Goal: Task Accomplishment & Management: Complete application form

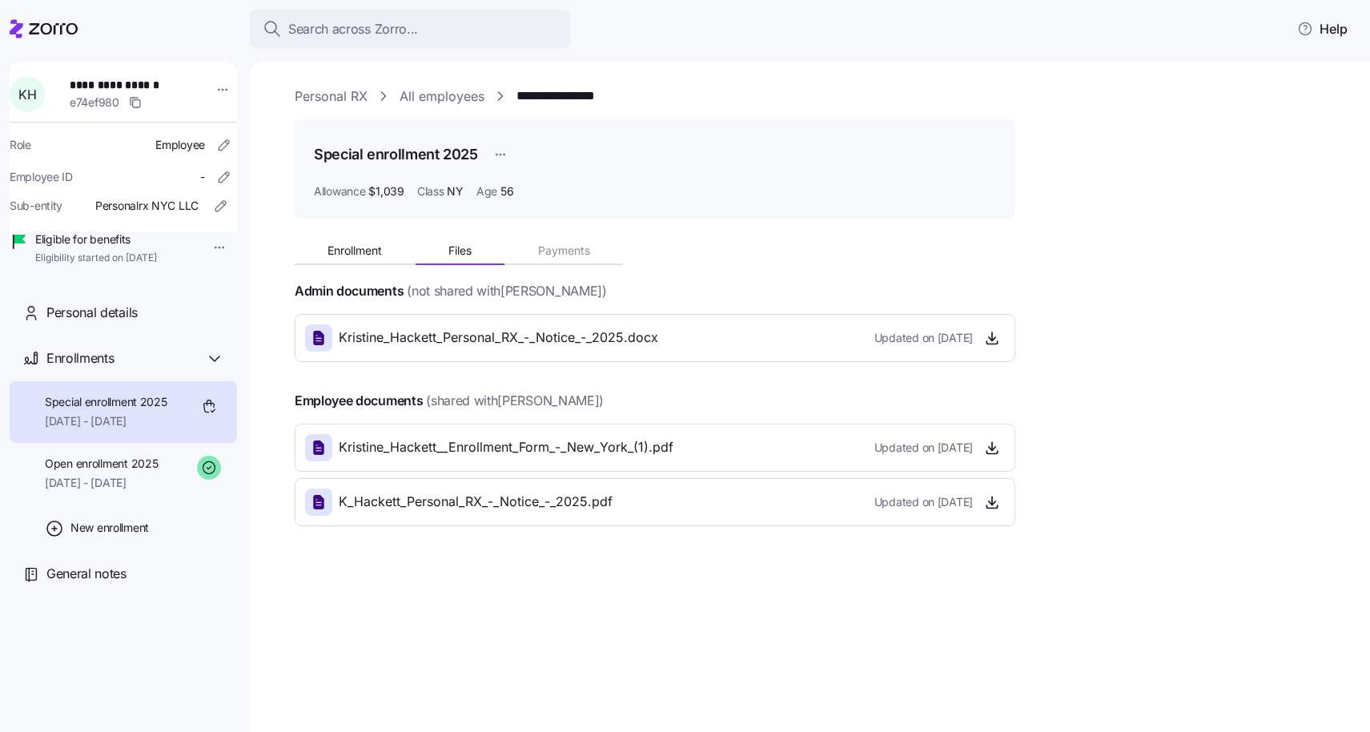
click at [1006, 424] on div "Kristine_Hackett__Enrollment_Form_-_New_York_(1).pdf Updated on [DATE]" at bounding box center [655, 448] width 721 height 48
click at [1058, 411] on div "Enrollment Files Payments Admin documents (not shared with [PERSON_NAME] ) [PER…" at bounding box center [821, 378] width 1053 height 295
click at [456, 251] on span "Files" at bounding box center [459, 250] width 23 height 11
click at [136, 491] on span "[DATE] - [DATE]" at bounding box center [101, 483] width 113 height 16
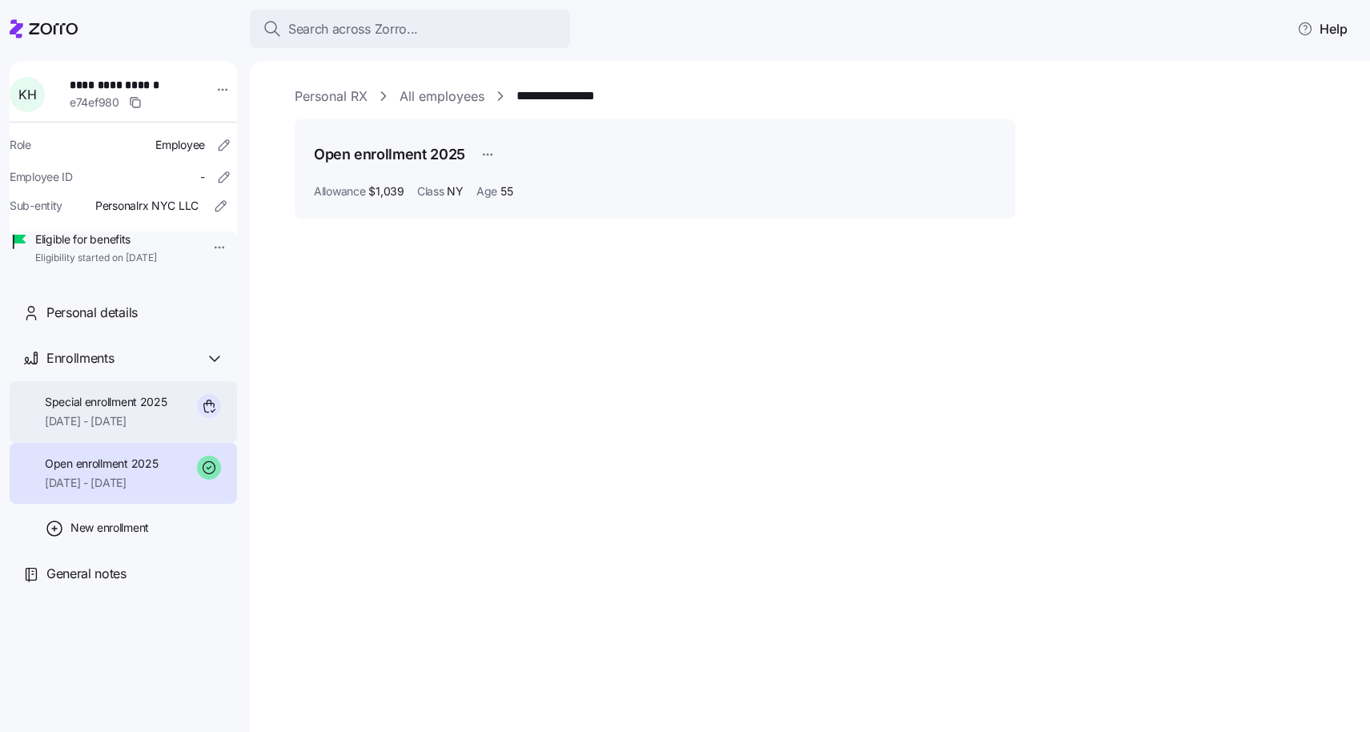
click at [127, 429] on span "[DATE] - [DATE]" at bounding box center [106, 421] width 123 height 16
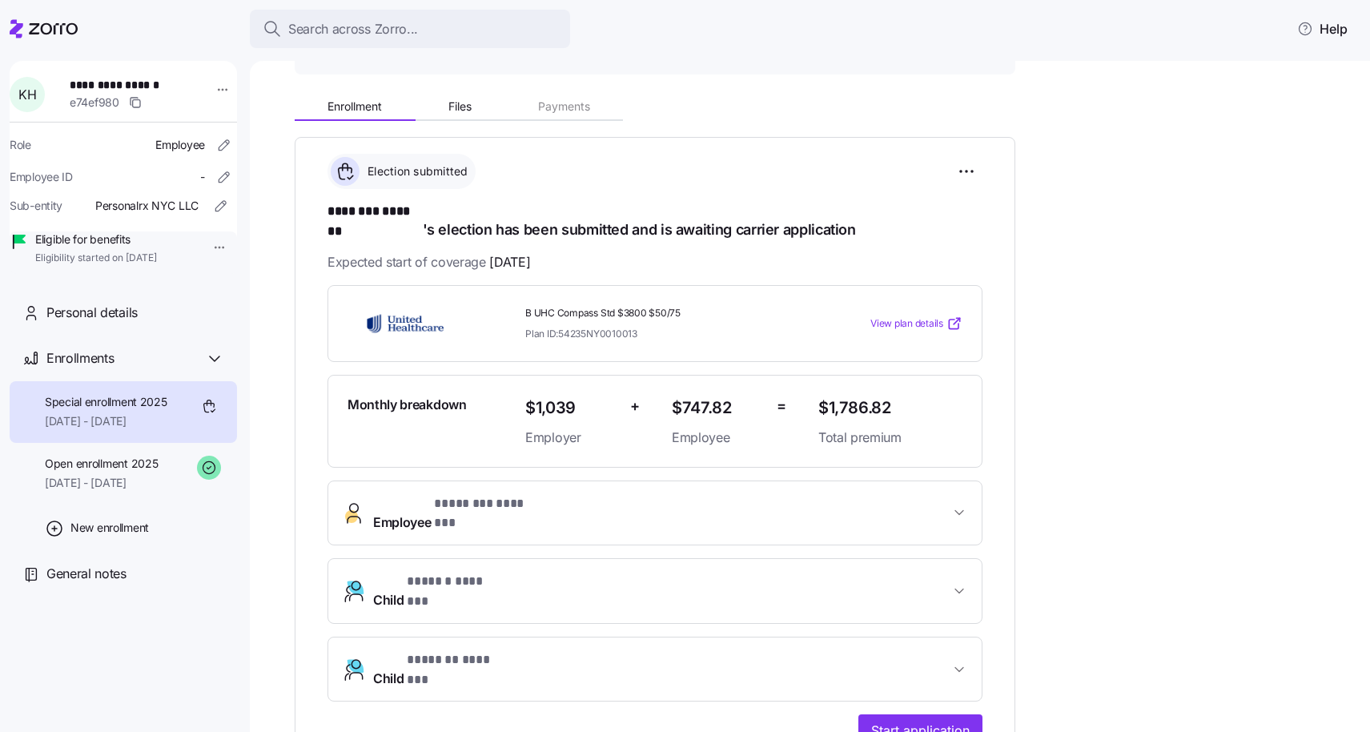
scroll to position [156, 0]
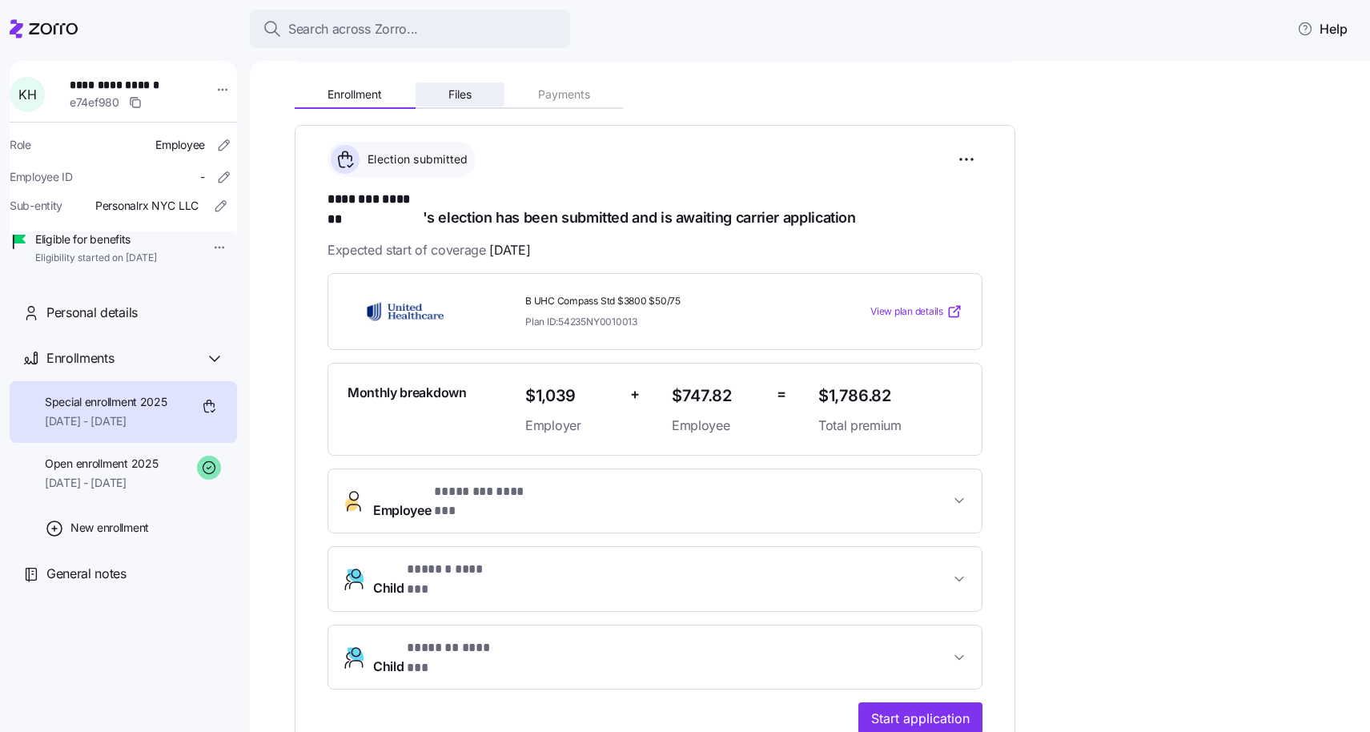
click at [460, 97] on span "Files" at bounding box center [459, 94] width 23 height 11
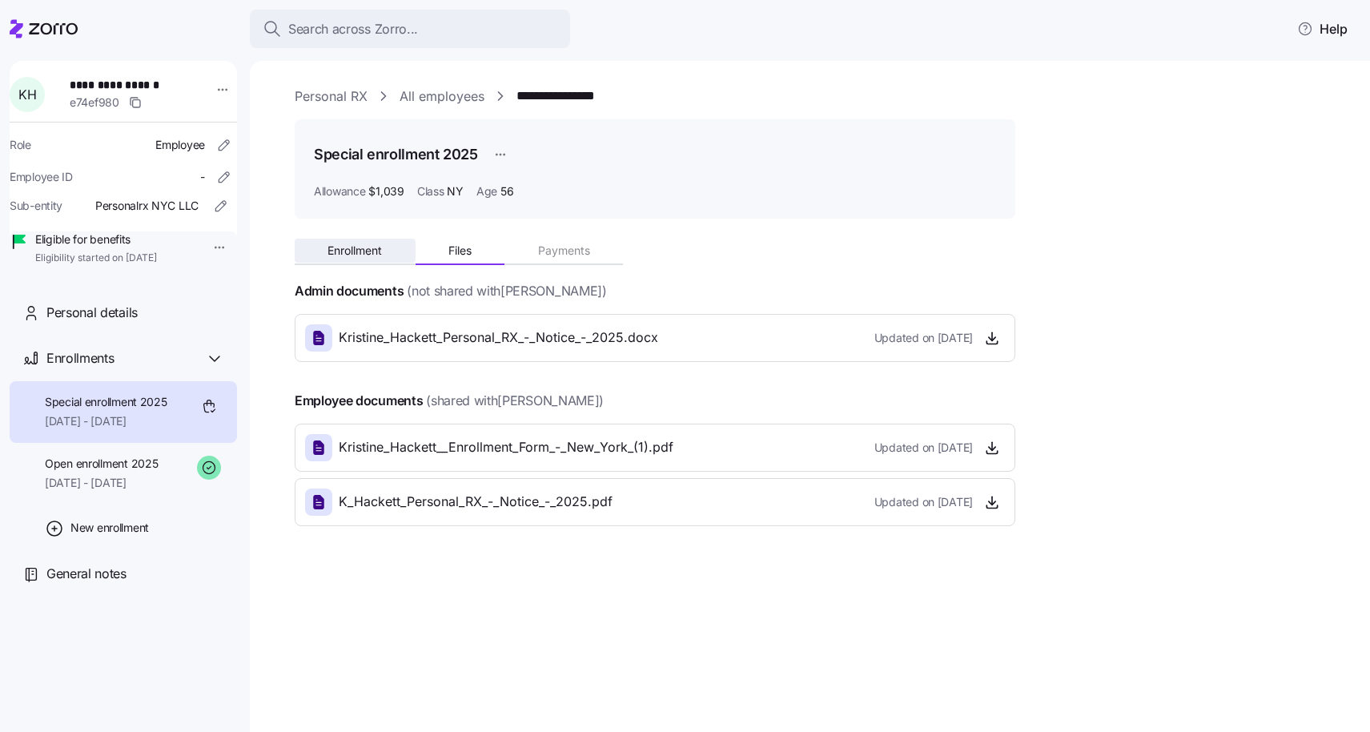
click at [340, 259] on button "Enrollment" at bounding box center [355, 251] width 121 height 24
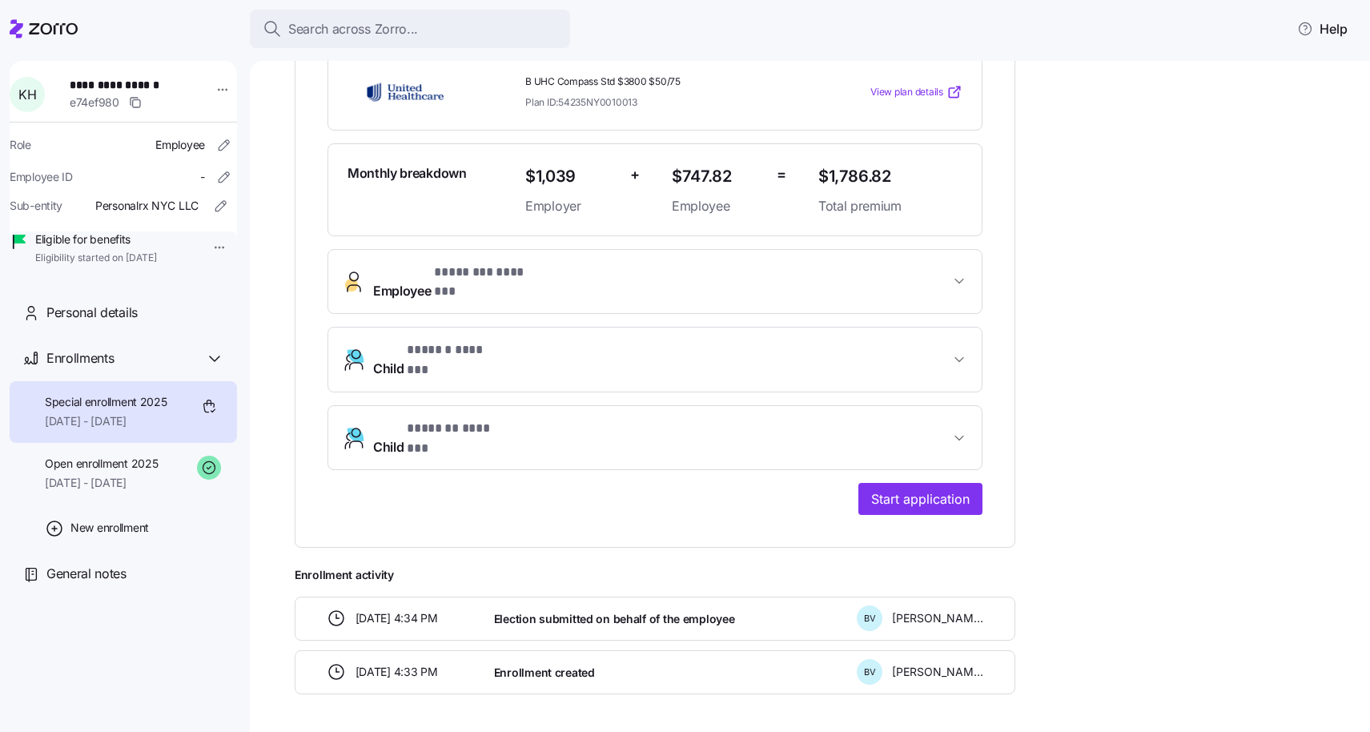
scroll to position [379, 0]
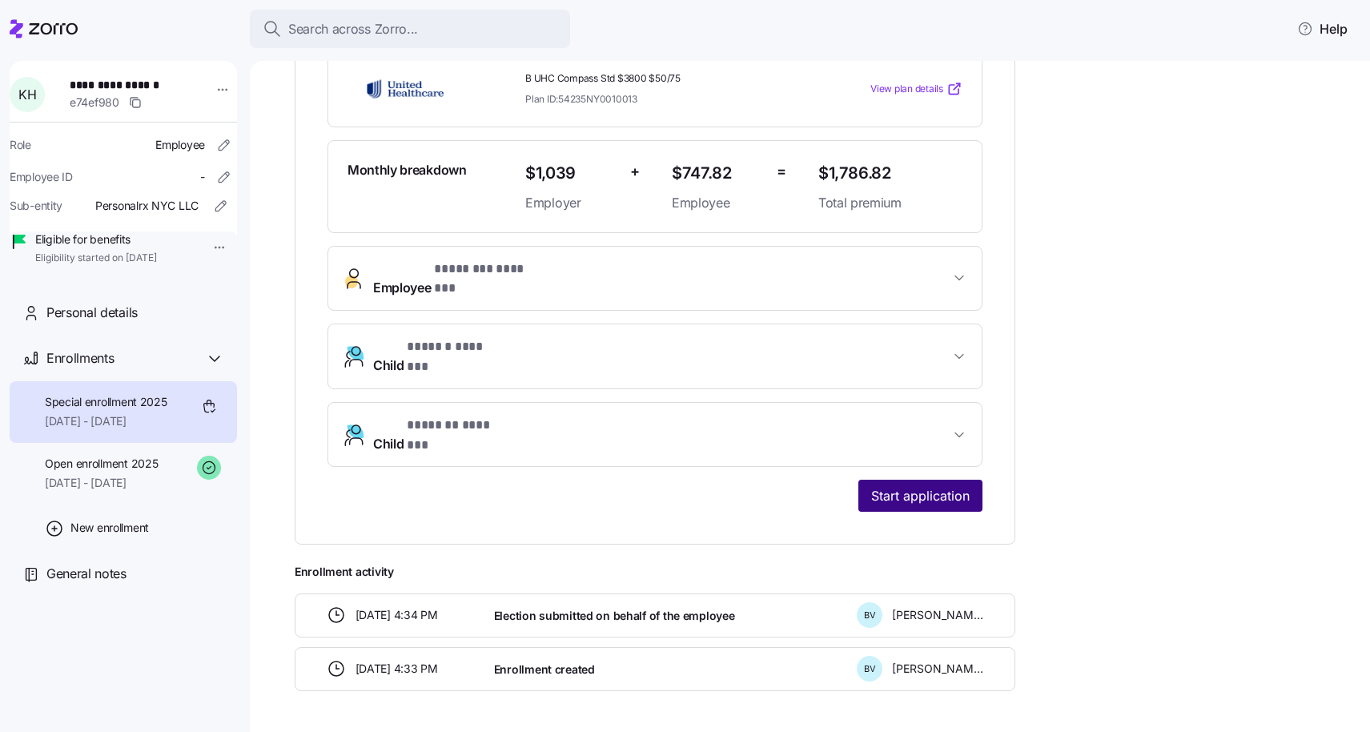
click at [919, 486] on span "Start application" at bounding box center [920, 495] width 99 height 19
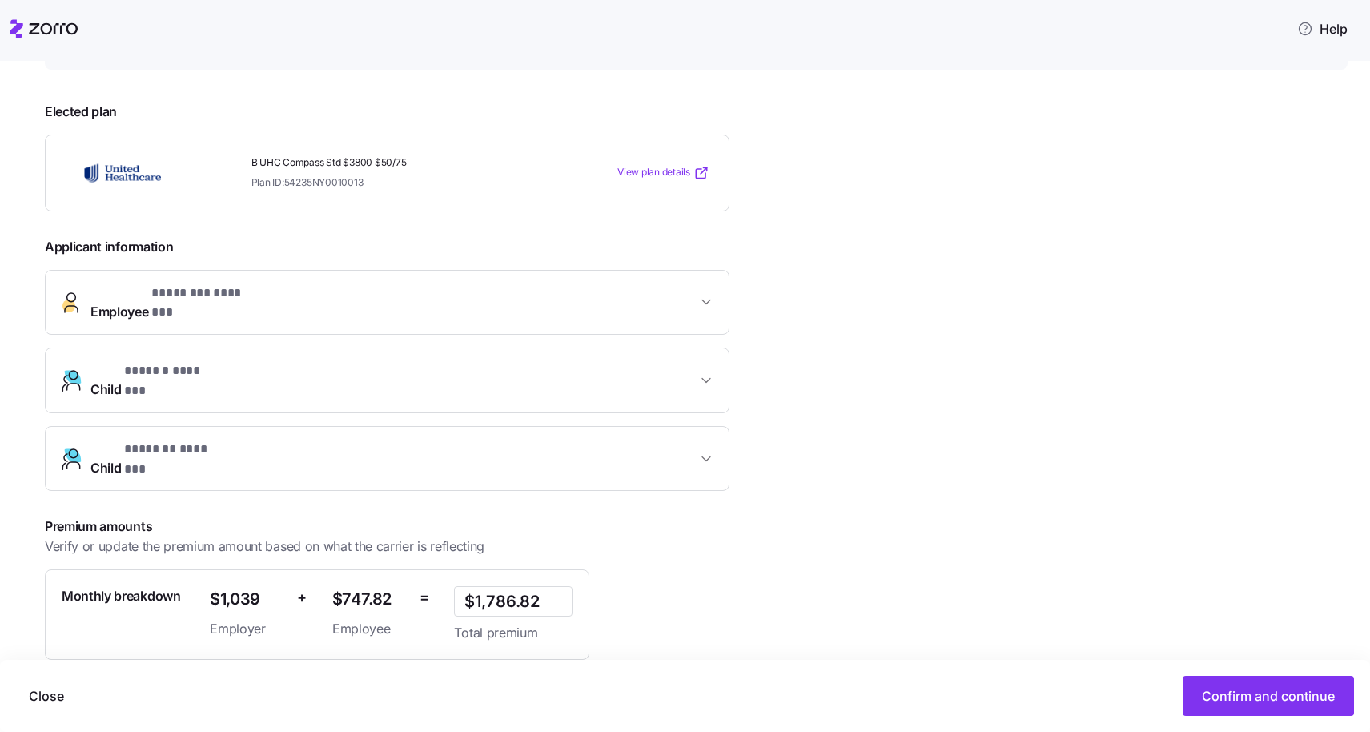
scroll to position [296, 0]
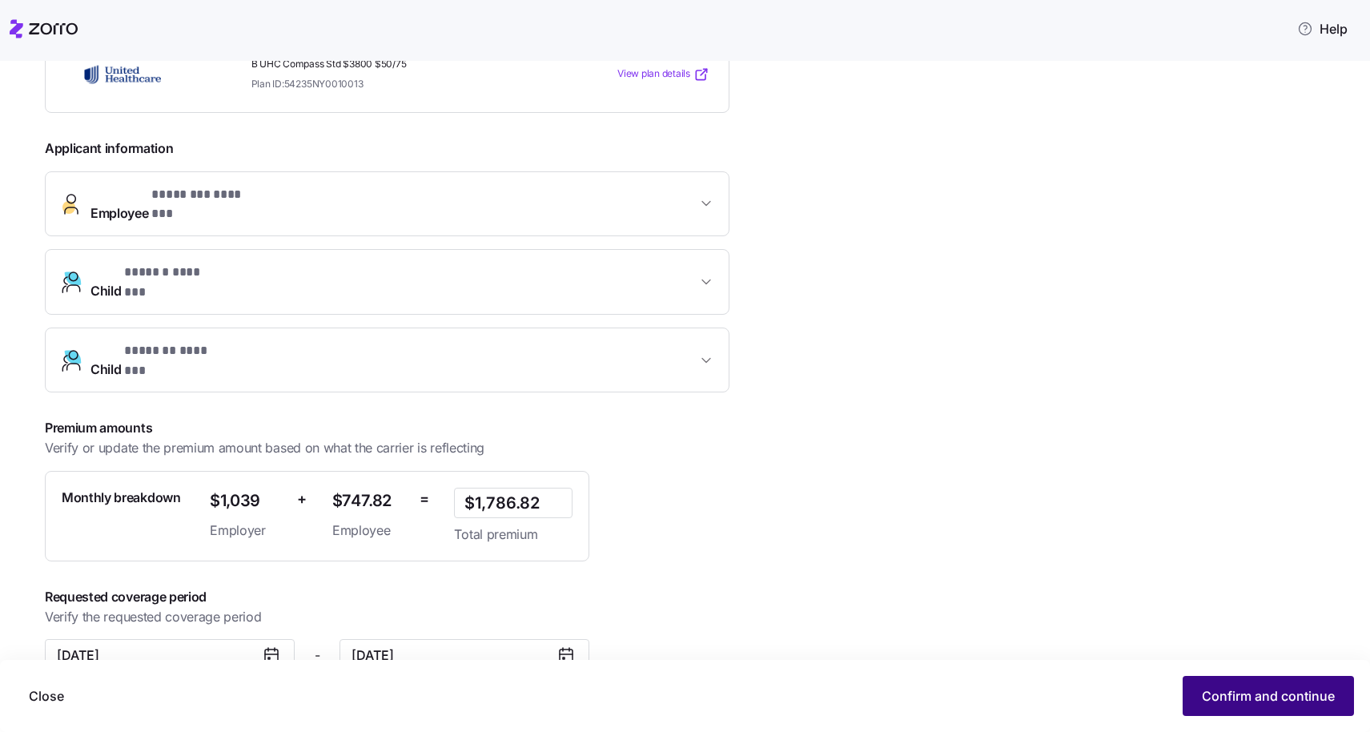
click at [1252, 693] on span "Confirm and continue" at bounding box center [1268, 695] width 133 height 19
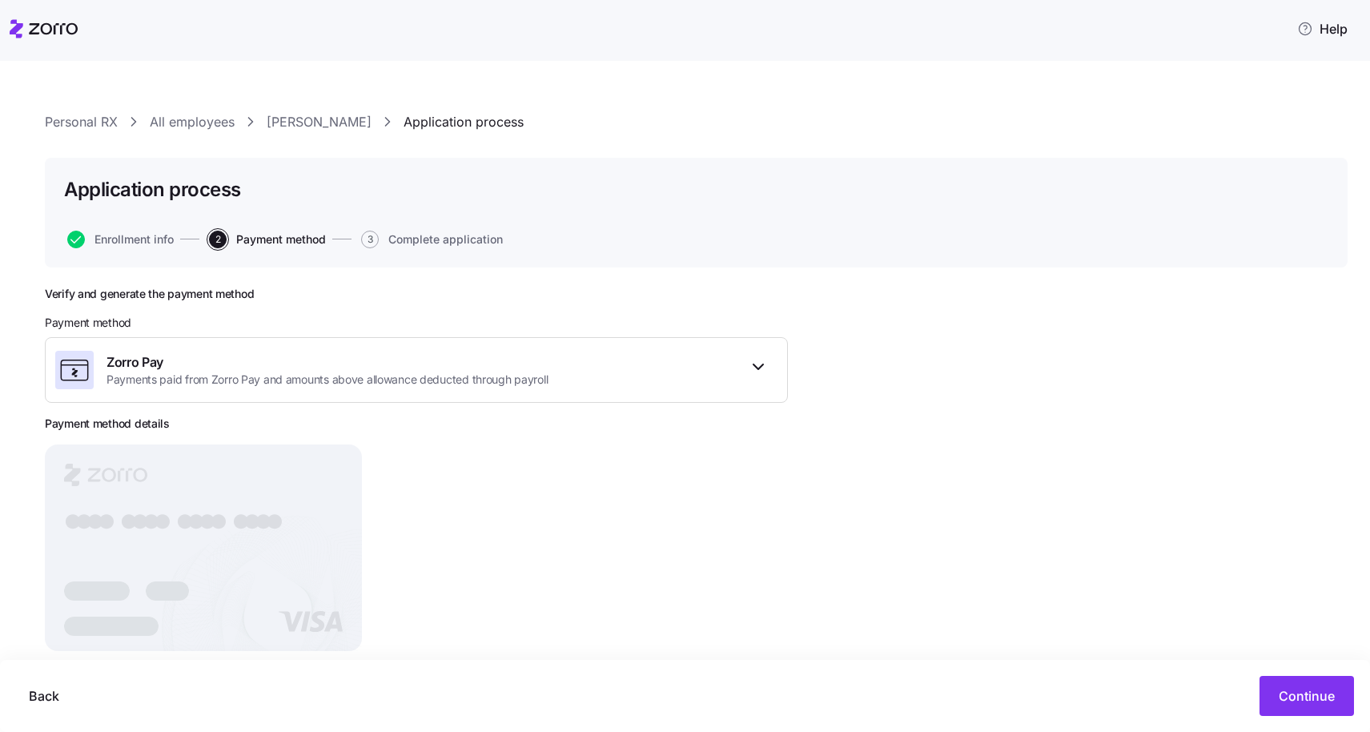
scroll to position [31, 0]
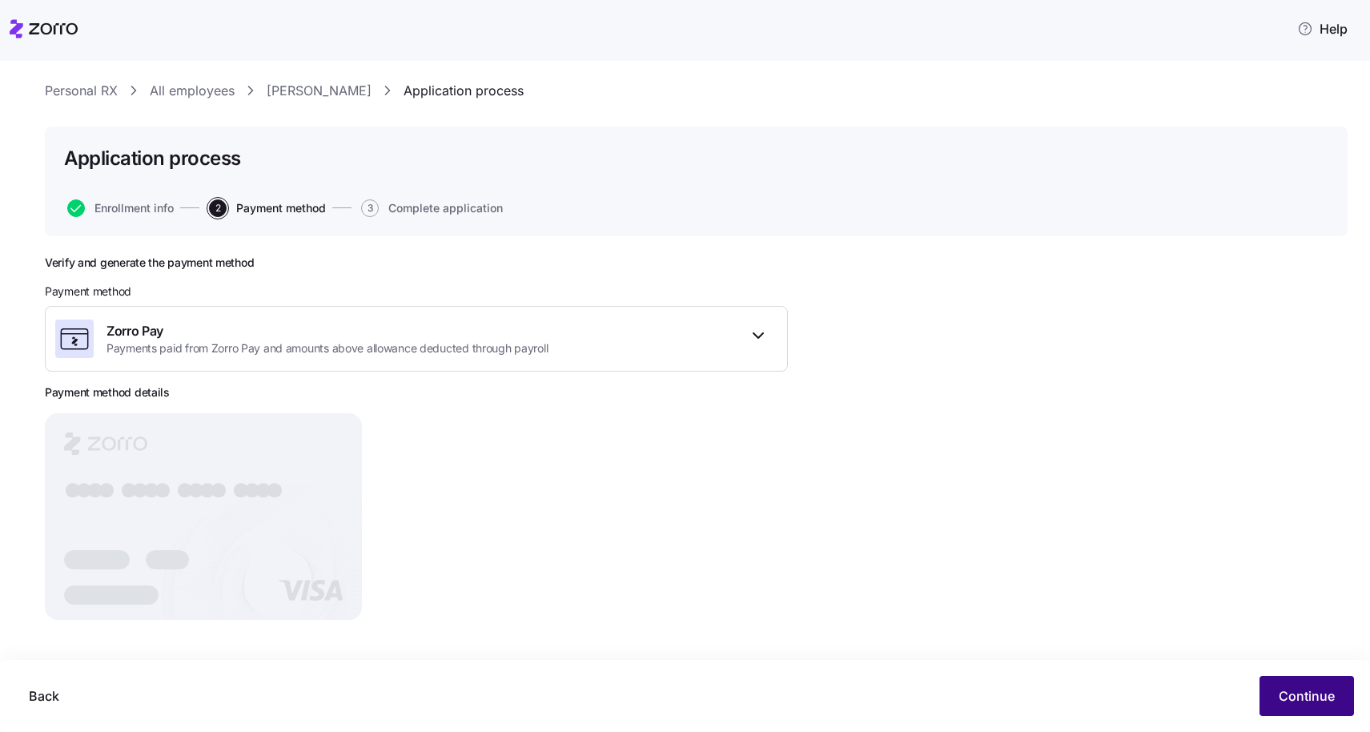
click at [1301, 690] on span "Continue" at bounding box center [1307, 695] width 56 height 19
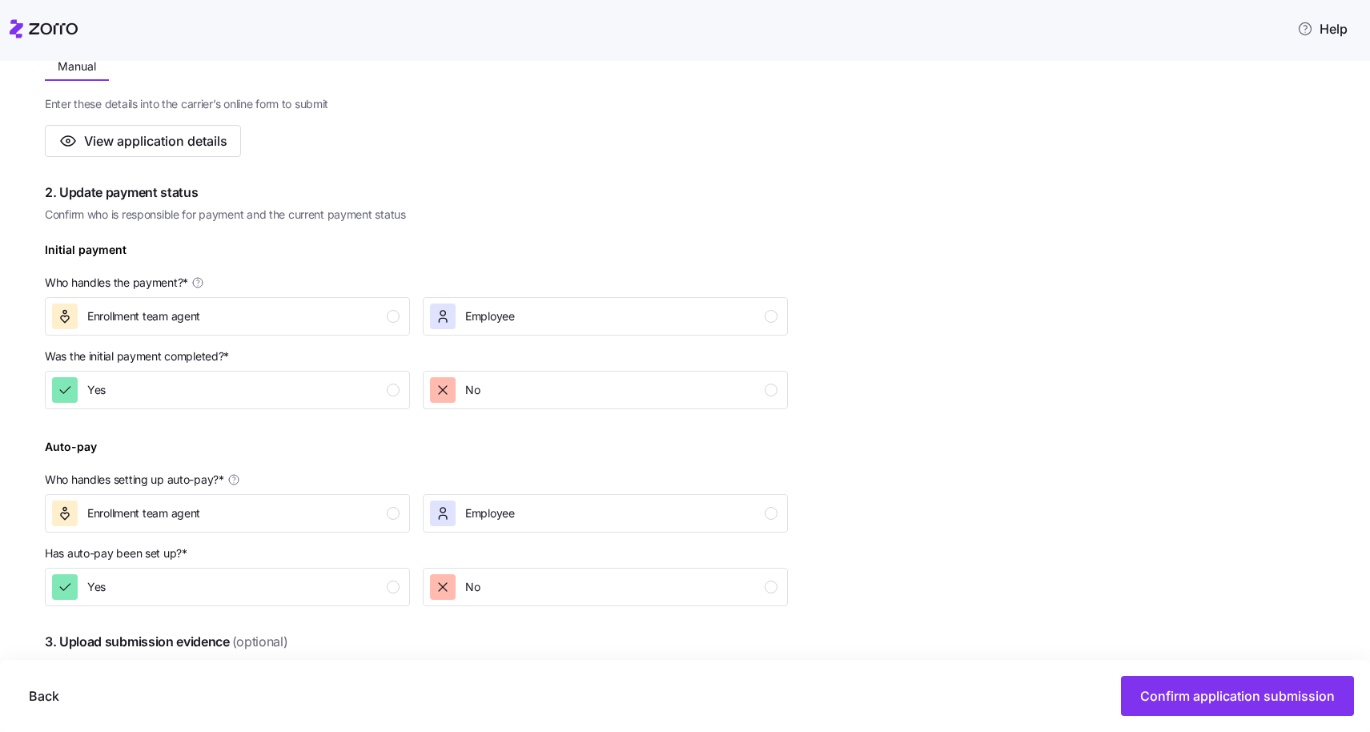
scroll to position [334, 0]
click at [721, 307] on div "Employee" at bounding box center [604, 313] width 348 height 26
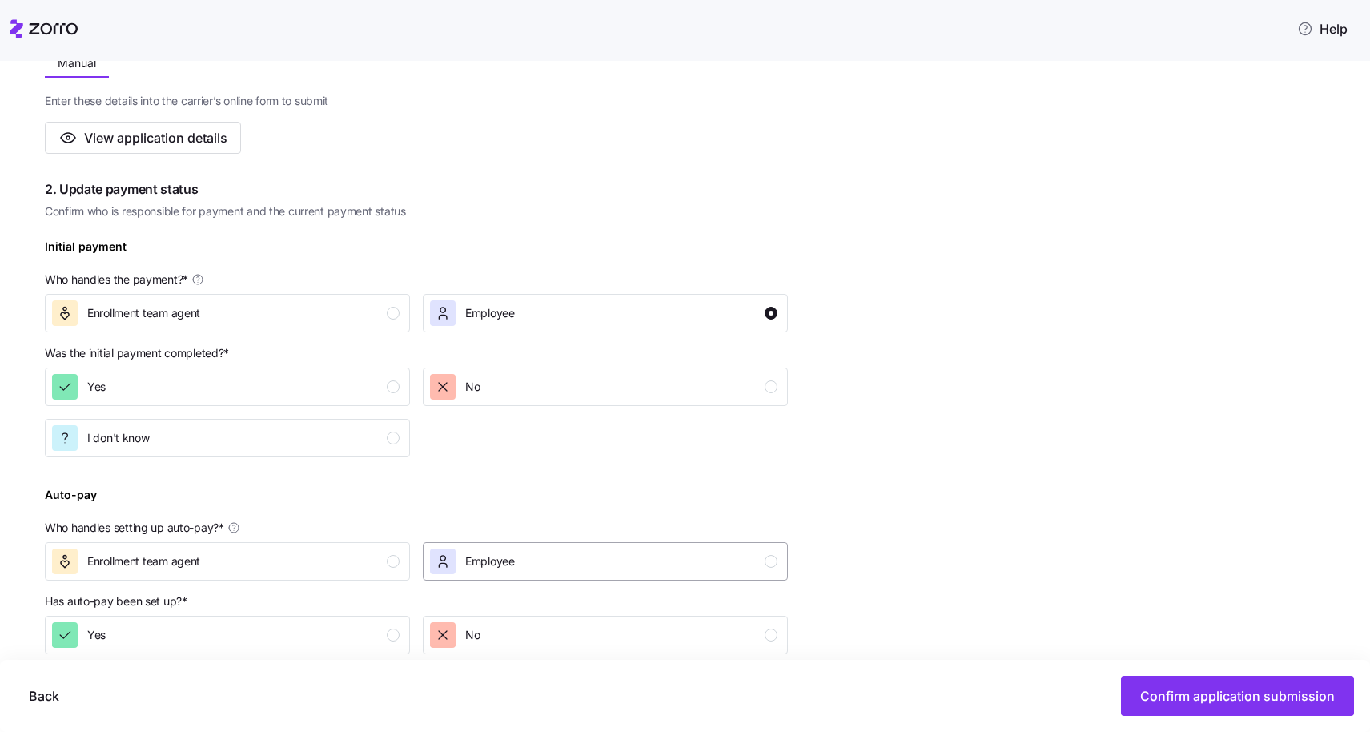
click at [655, 557] on div "Employee" at bounding box center [604, 562] width 348 height 26
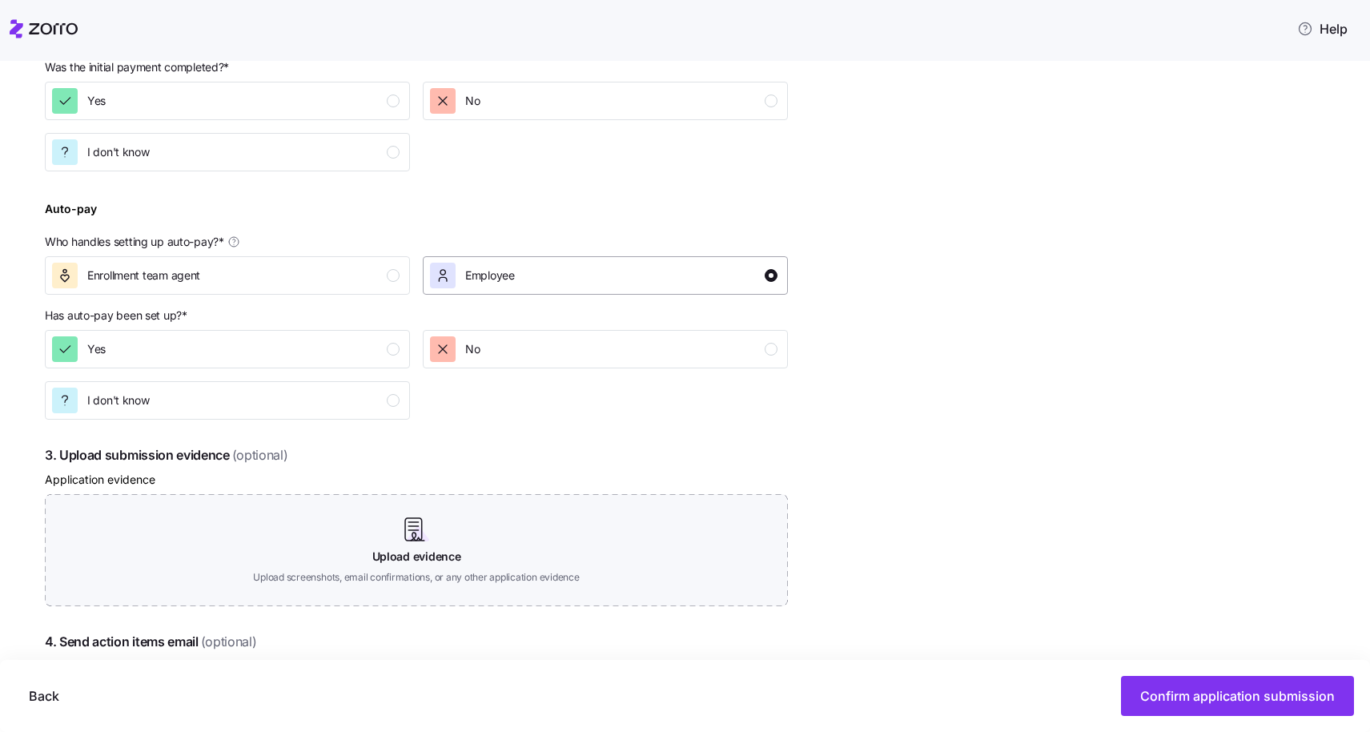
scroll to position [650, 0]
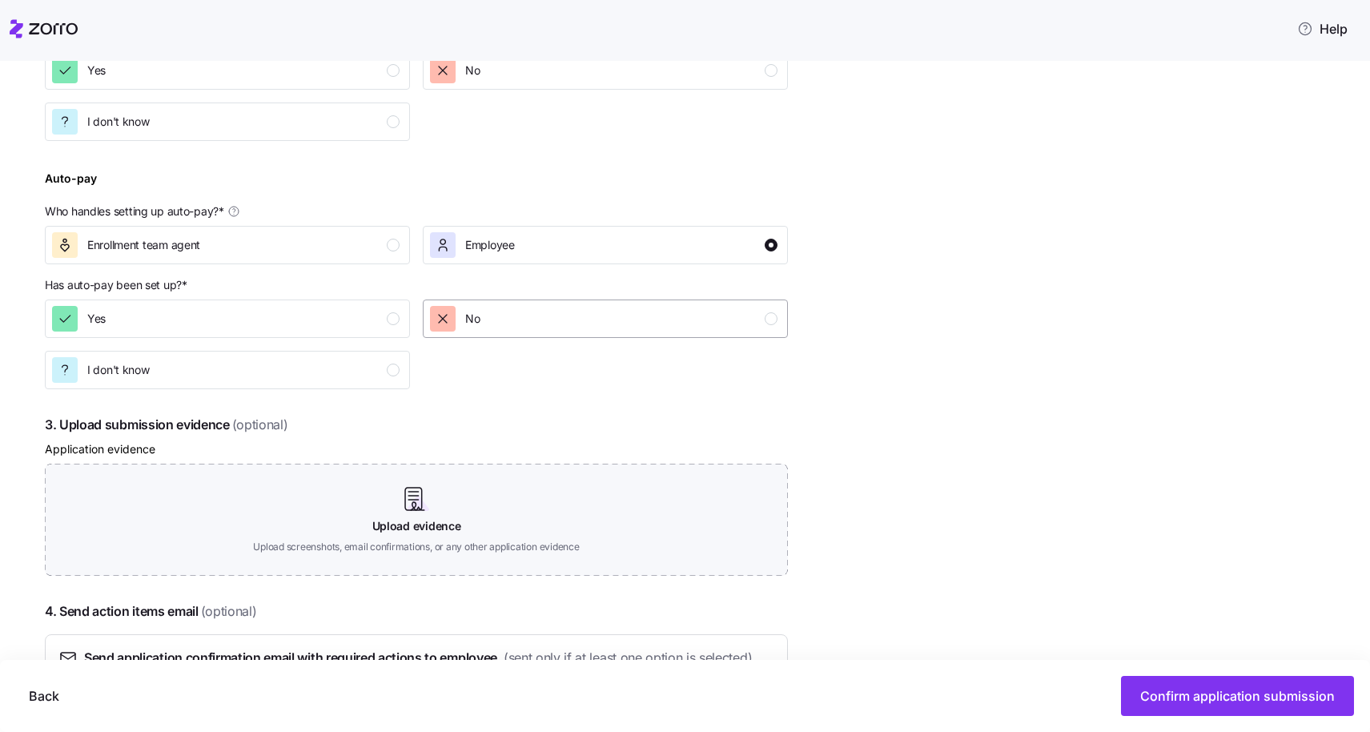
click at [630, 328] on div "No" at bounding box center [604, 319] width 348 height 26
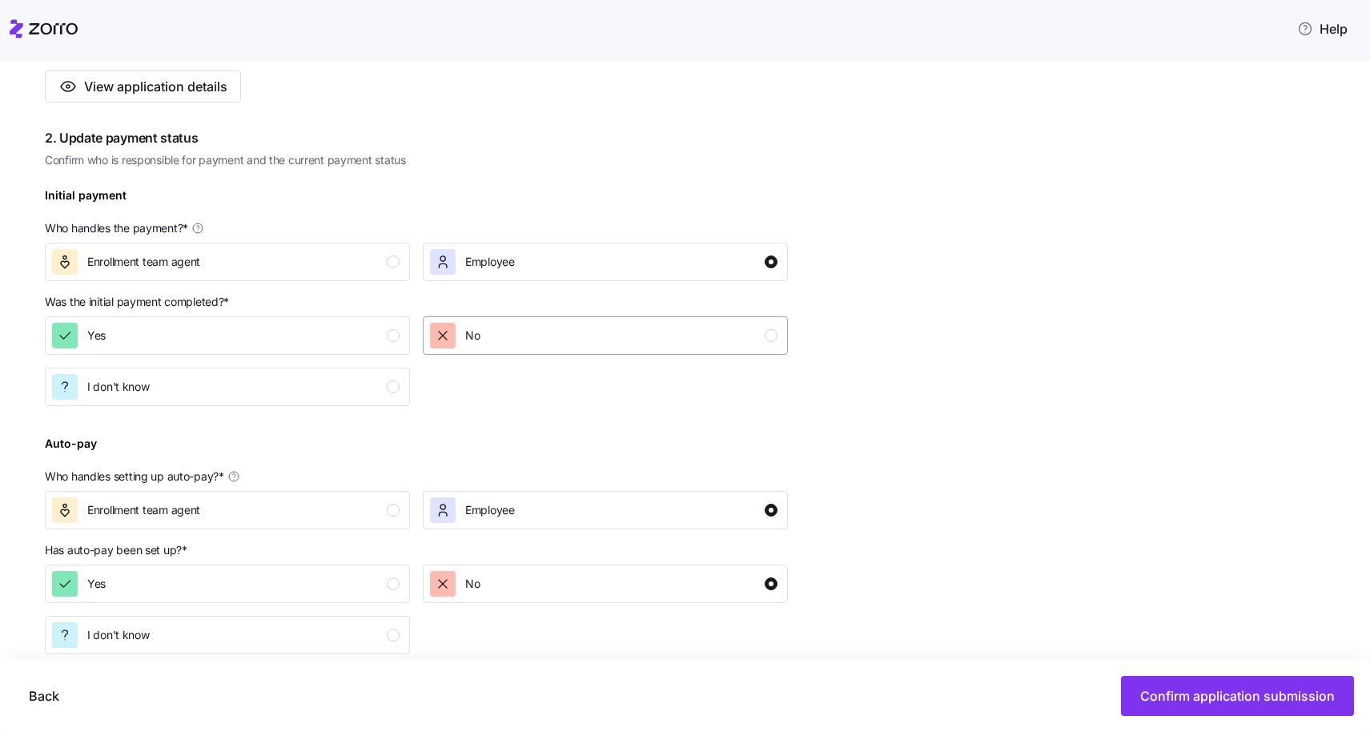
click at [625, 340] on div "No" at bounding box center [604, 336] width 348 height 26
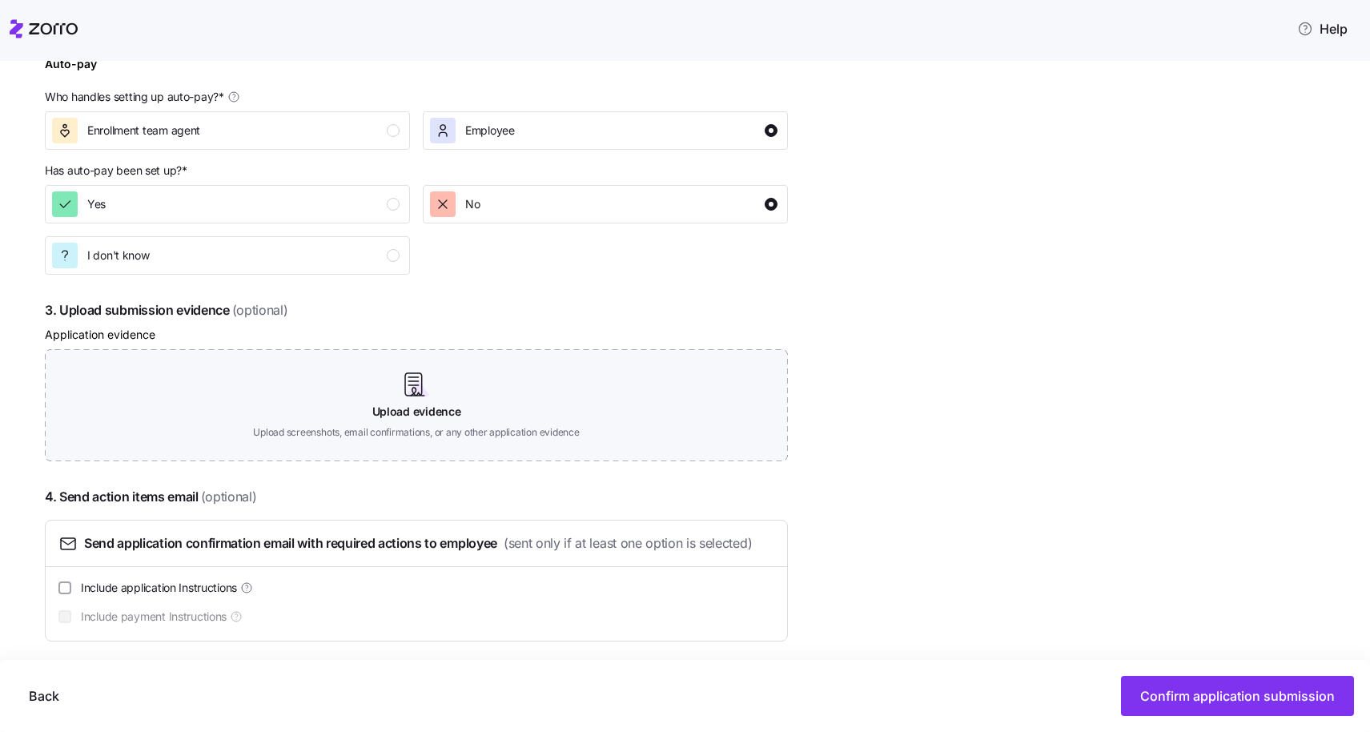
scroll to position [774, 0]
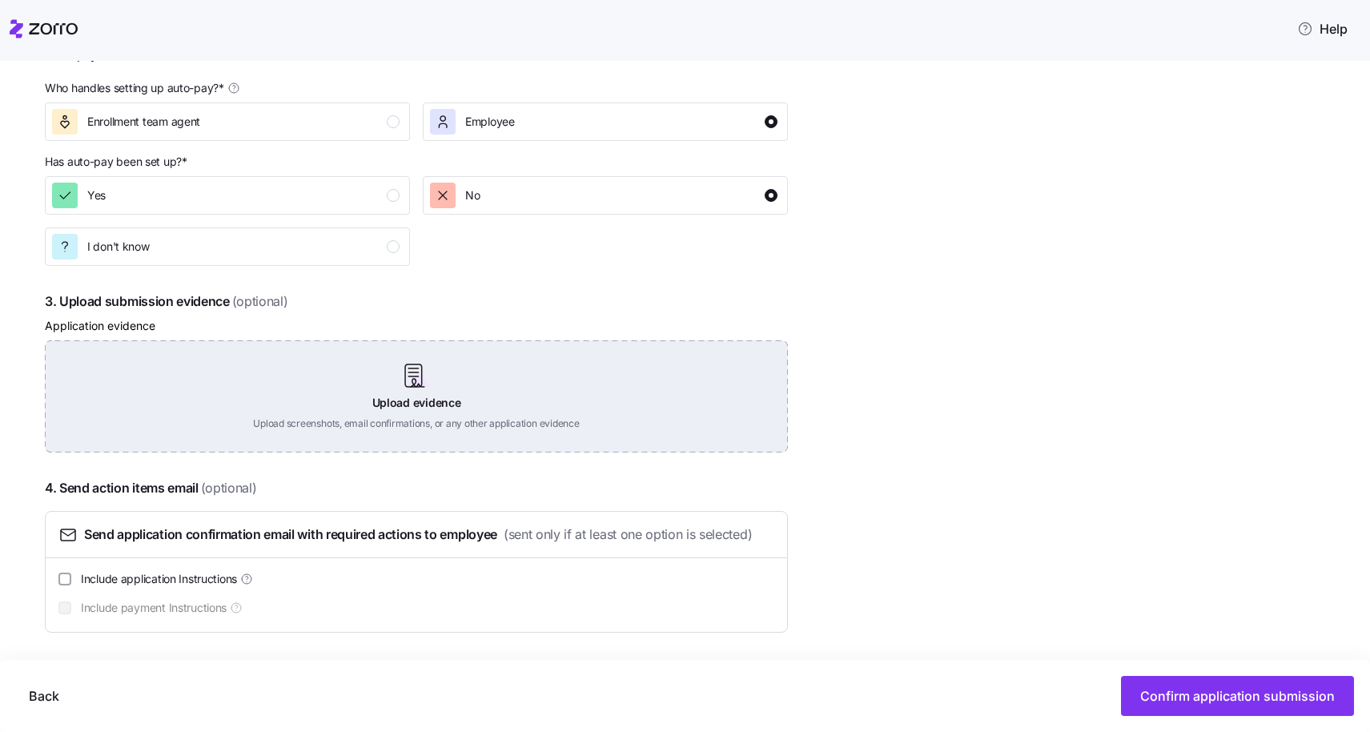
click at [466, 401] on div "Upload evidence Upload screenshots, email confirmations, or any other applicati…" at bounding box center [416, 396] width 743 height 112
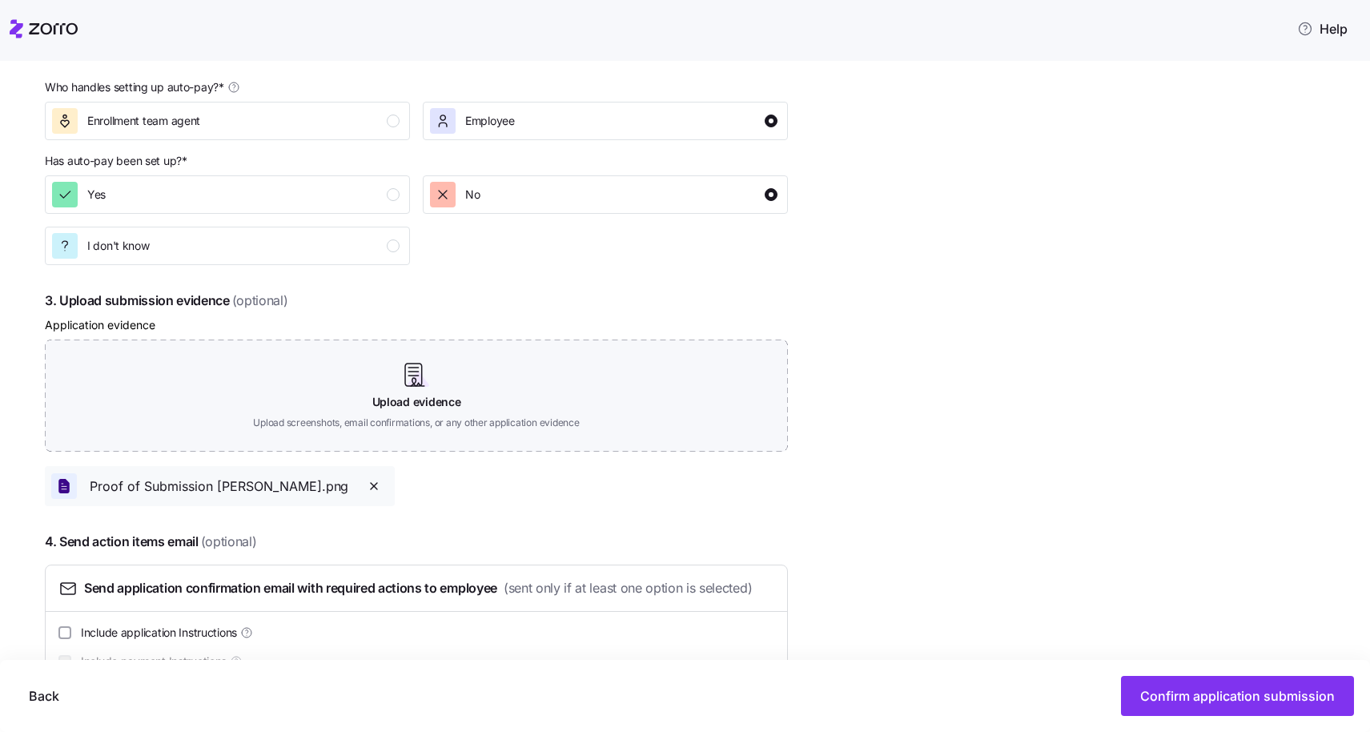
scroll to position [829, 0]
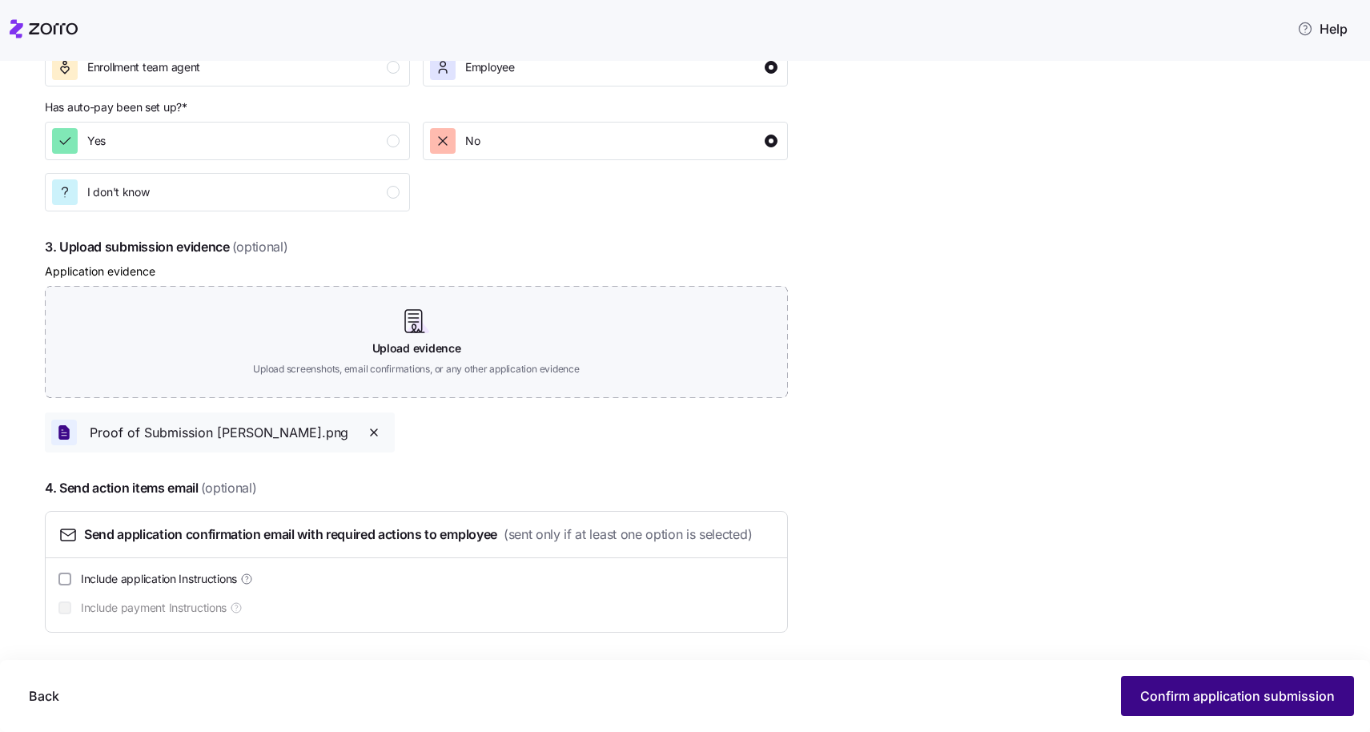
click at [1206, 699] on span "Confirm application submission" at bounding box center [1237, 695] width 195 height 19
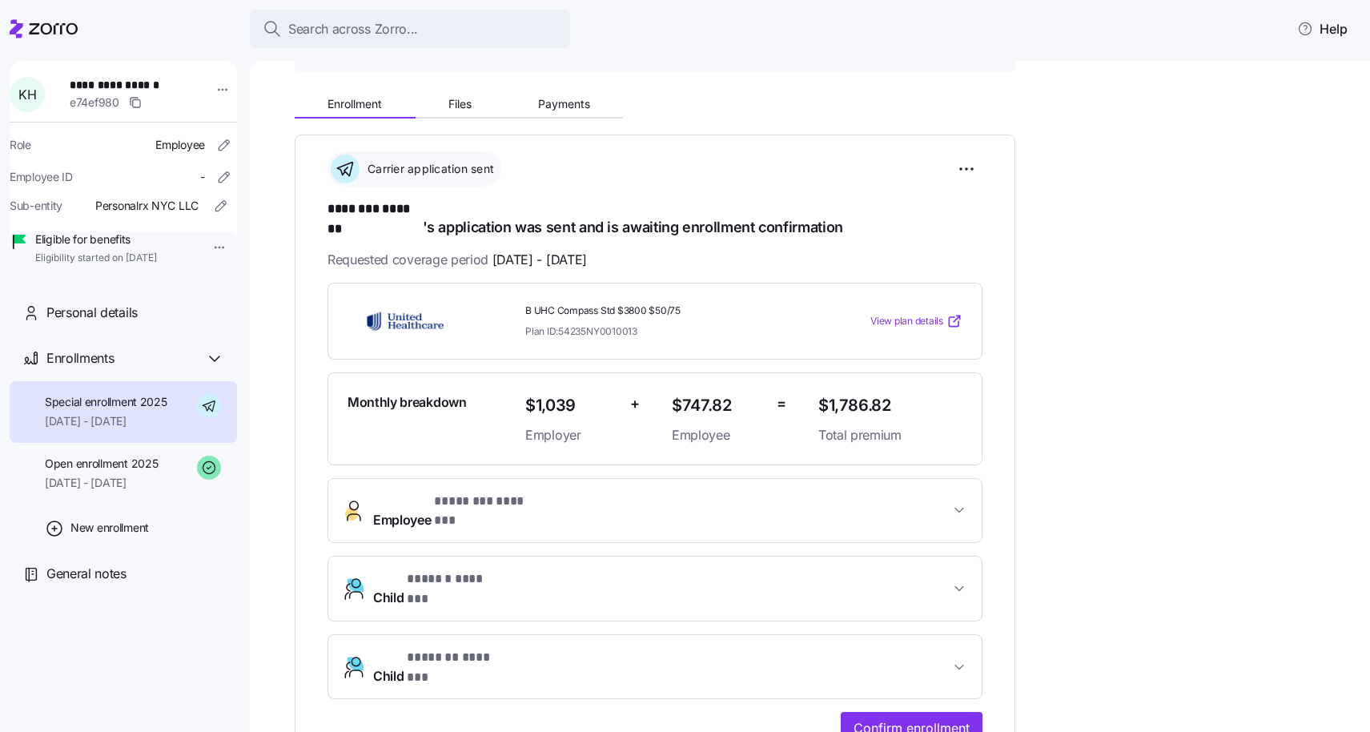
scroll to position [166, 0]
